Goal: Navigation & Orientation: Find specific page/section

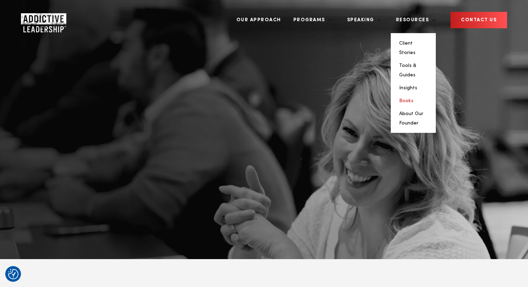
click at [414, 99] on link "Books" at bounding box center [406, 101] width 14 height 5
click at [423, 111] on link "About Our Founder" at bounding box center [411, 118] width 24 height 14
